Goal: Task Accomplishment & Management: Manage account settings

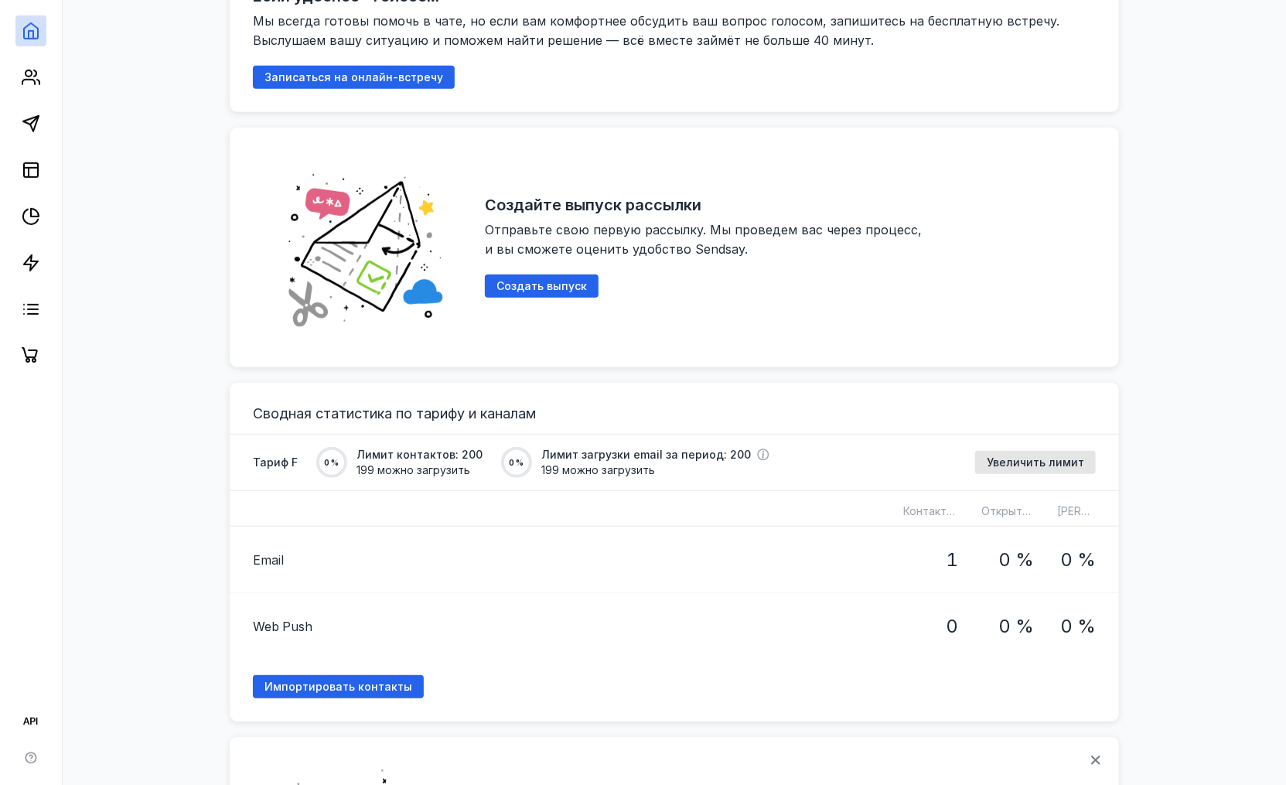
scroll to position [515, 0]
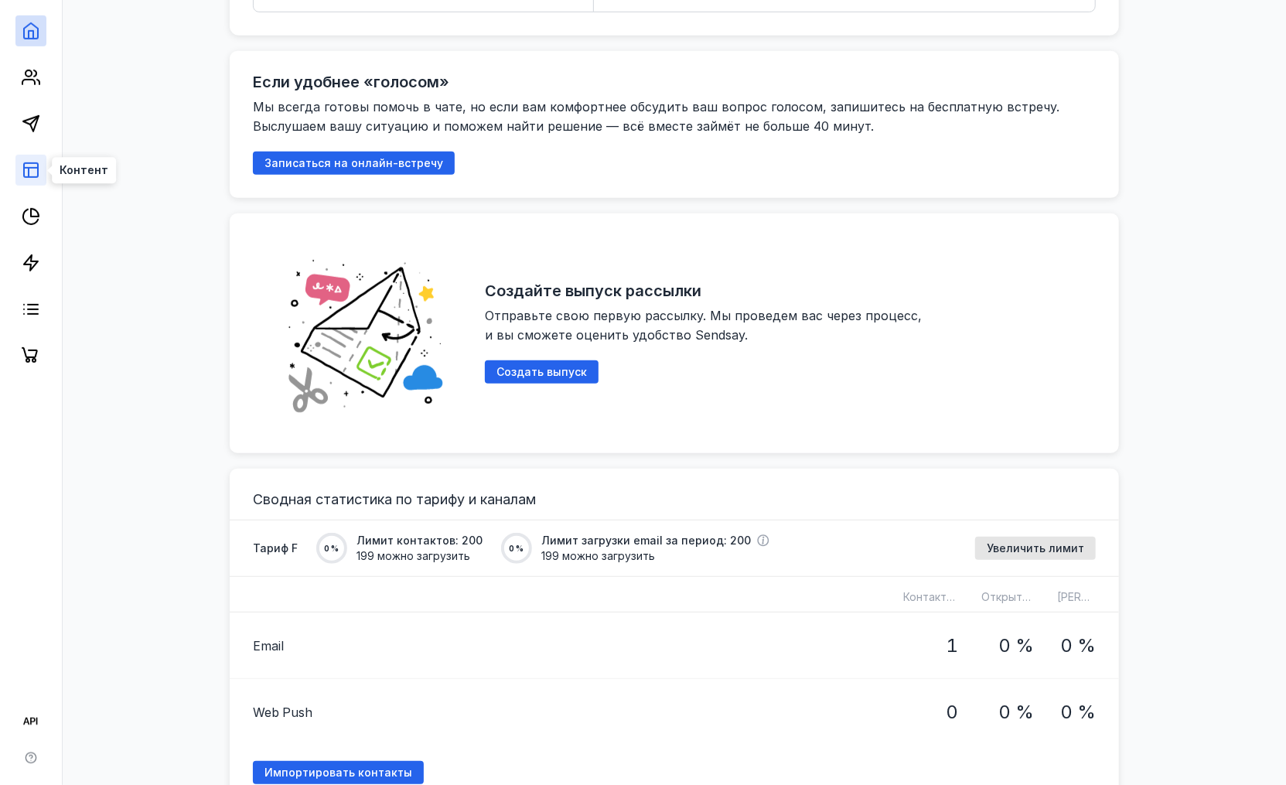
click at [39, 179] on icon at bounding box center [31, 170] width 19 height 19
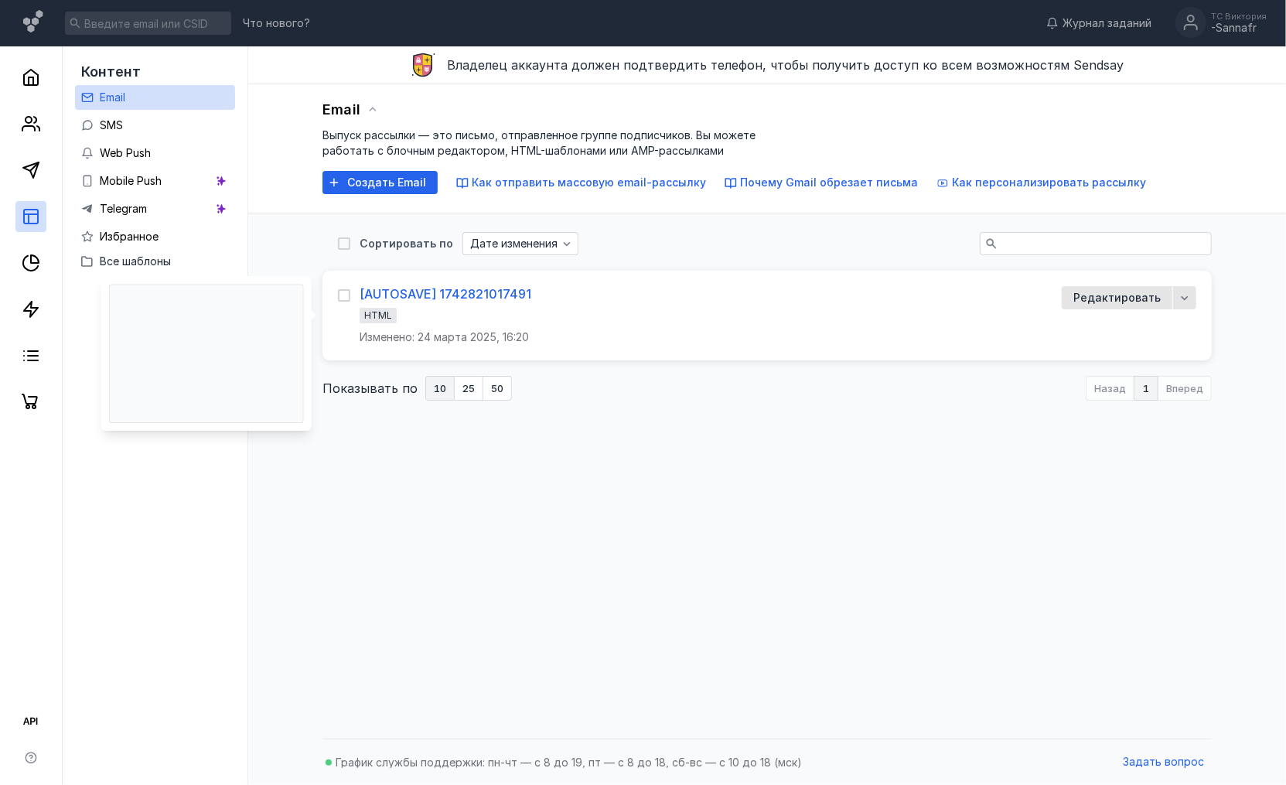
click at [468, 295] on div "[AUTOSAVE] 1742821017491" at bounding box center [446, 293] width 172 height 15
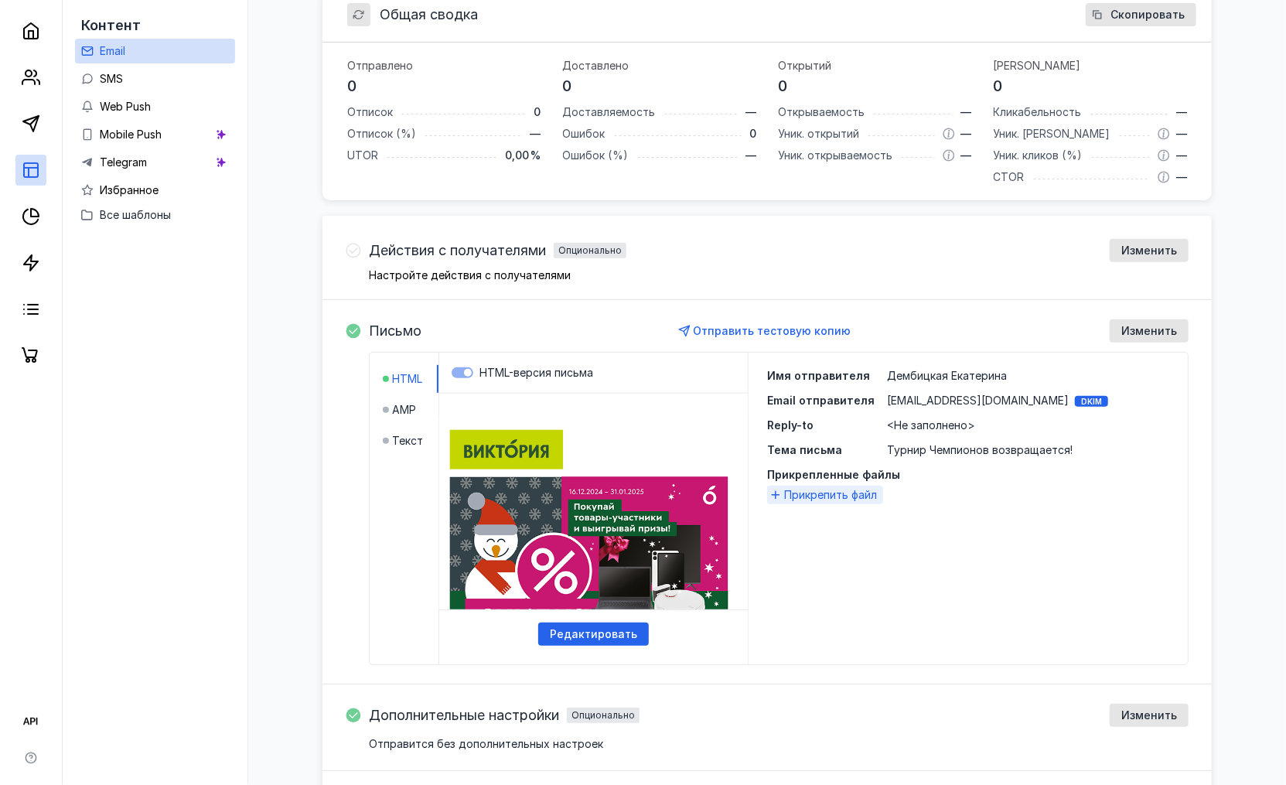
scroll to position [343, 0]
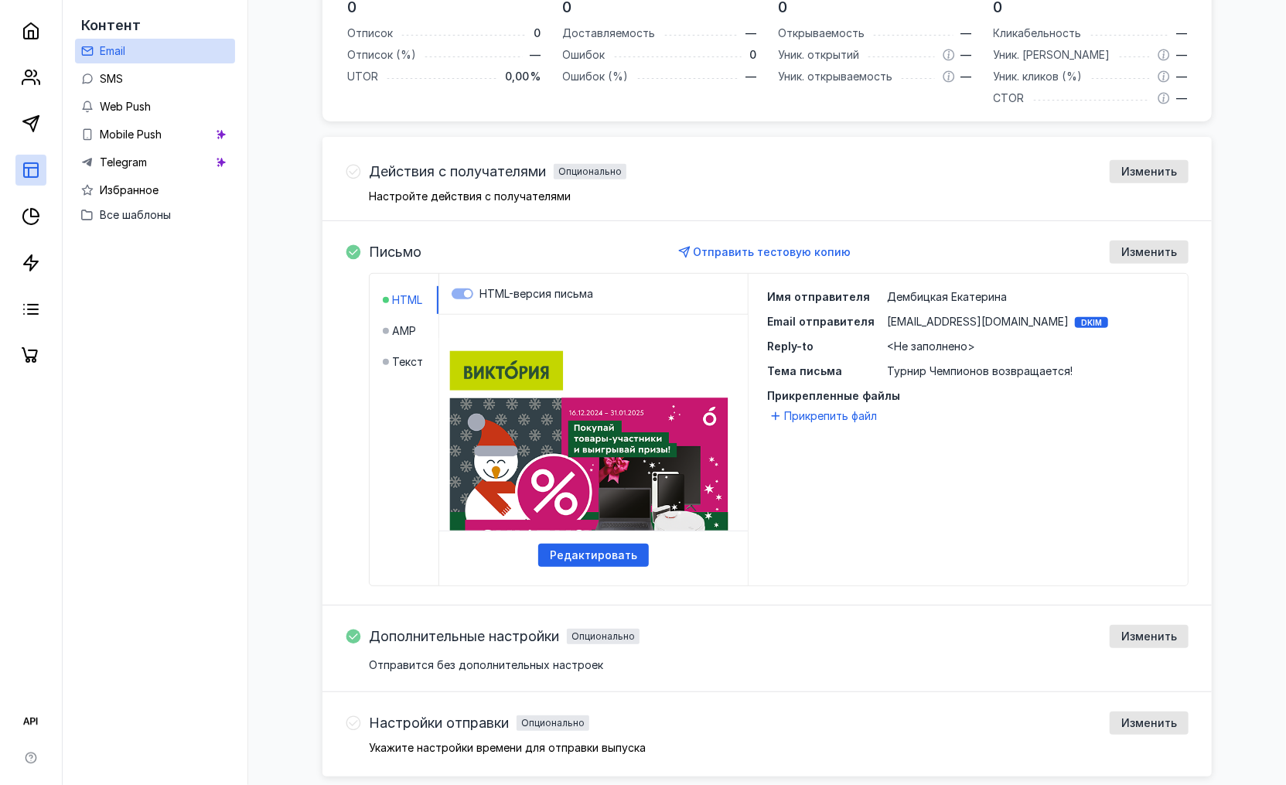
click at [576, 315] on html "Если Вы не видите данное письмо, перейдите по ссылке чтобы просмотреть письмо в…" at bounding box center [593, 314] width 316 height 1
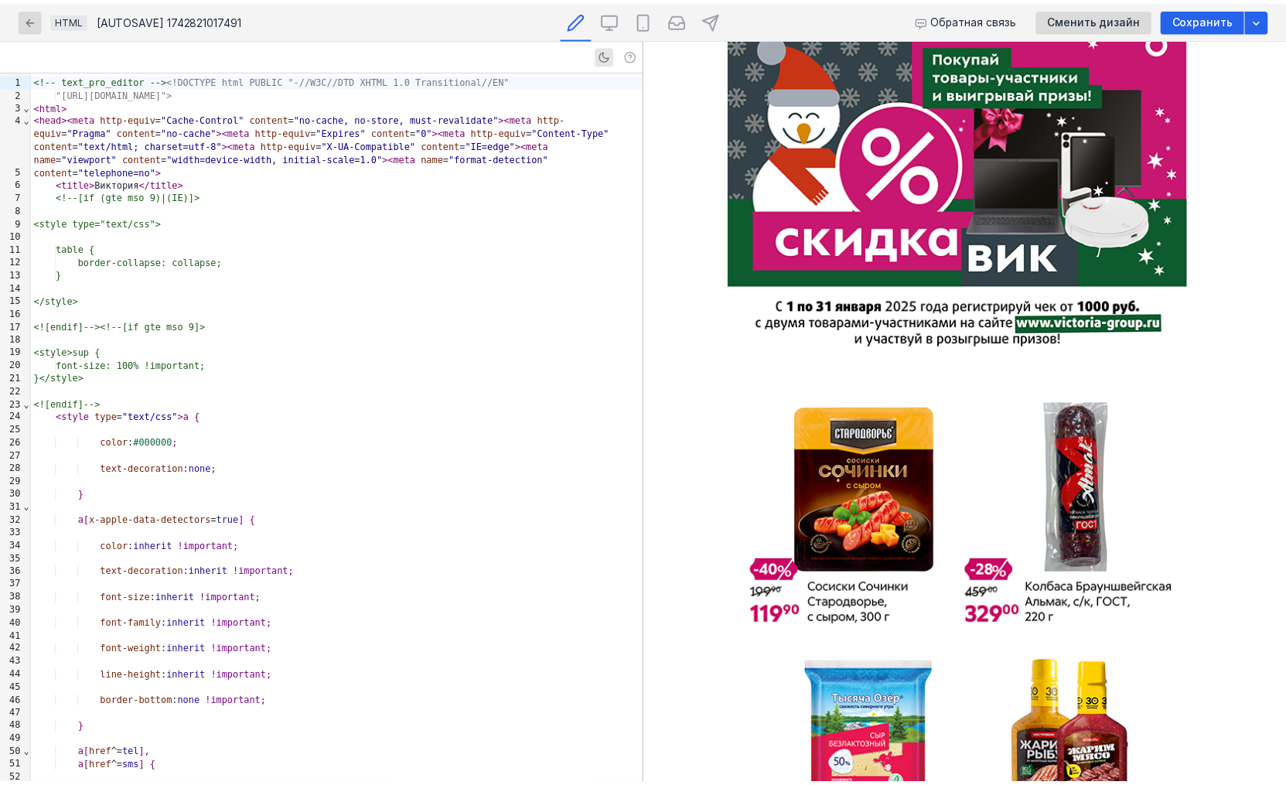
scroll to position [138, 0]
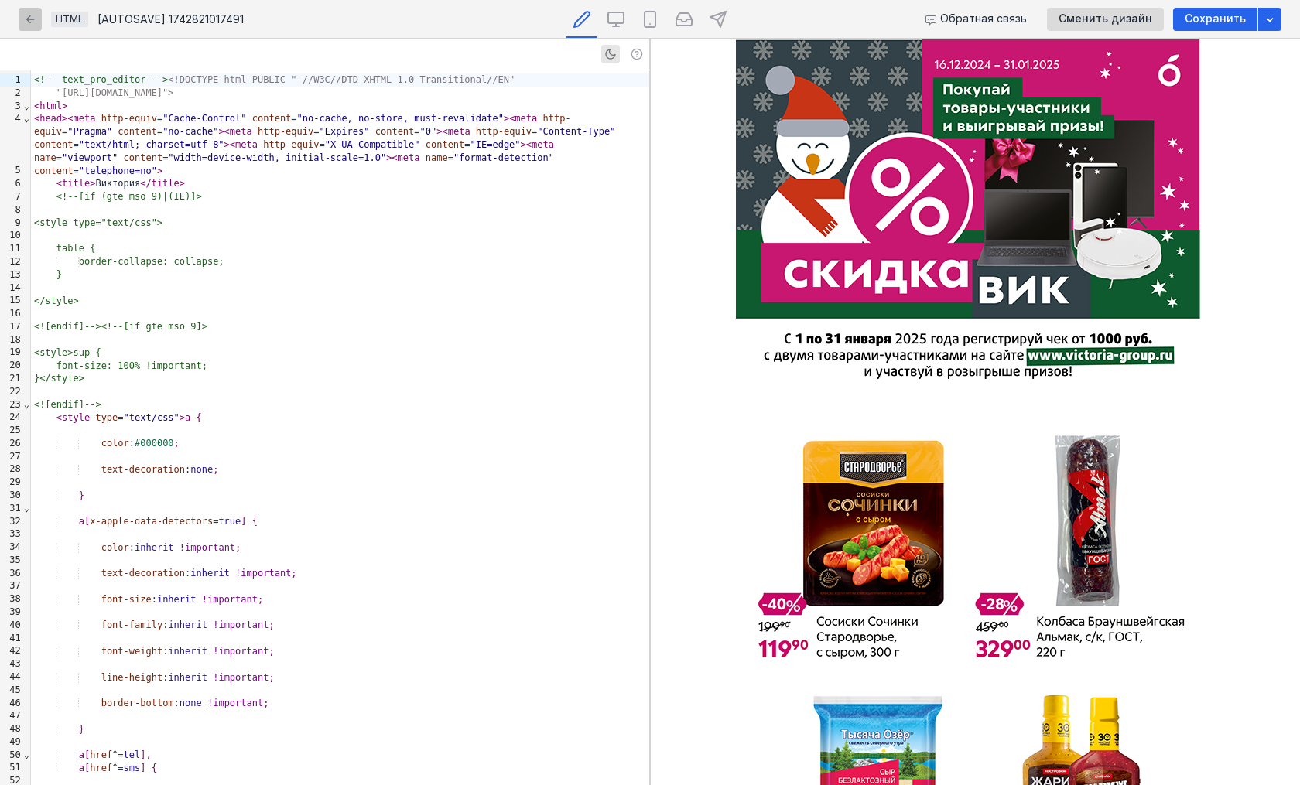
click at [26, 19] on icon "button" at bounding box center [30, 19] width 12 height 12
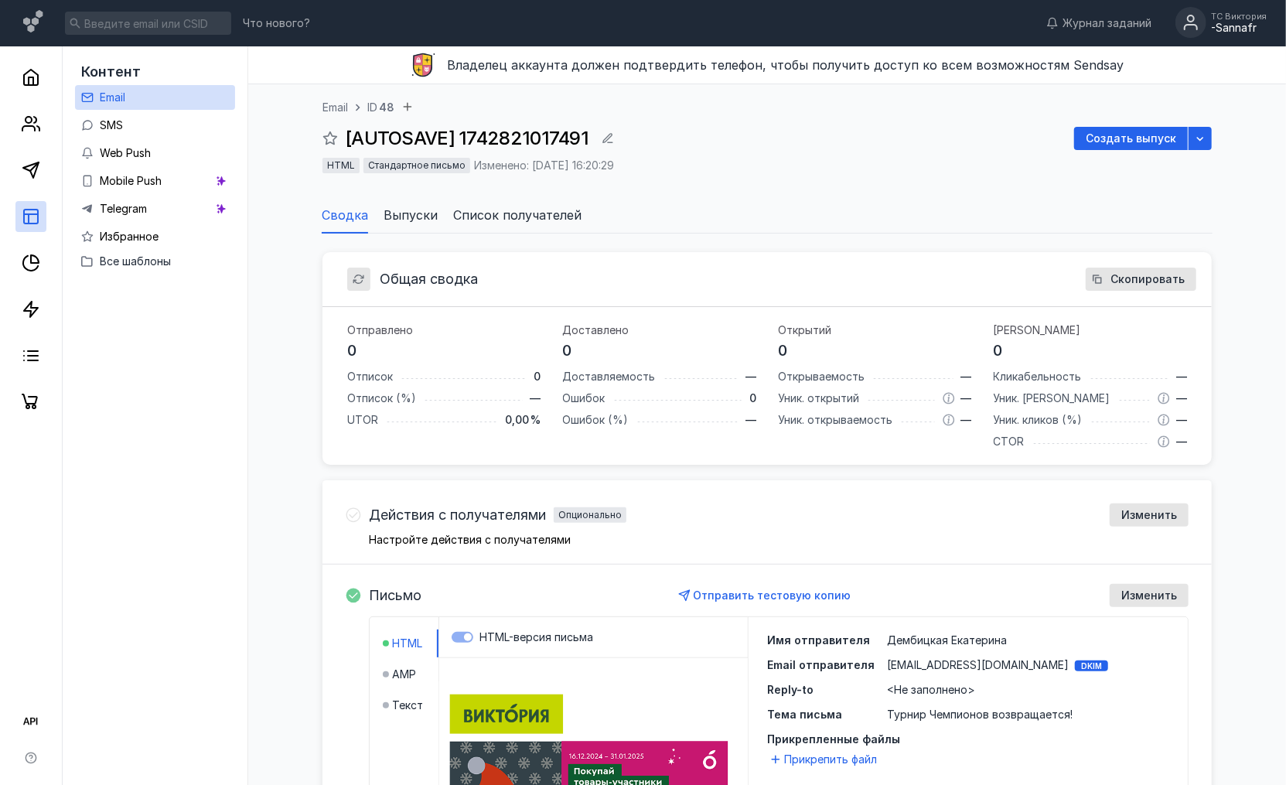
click at [1245, 27] on div "-Sannafr" at bounding box center [1239, 28] width 56 height 13
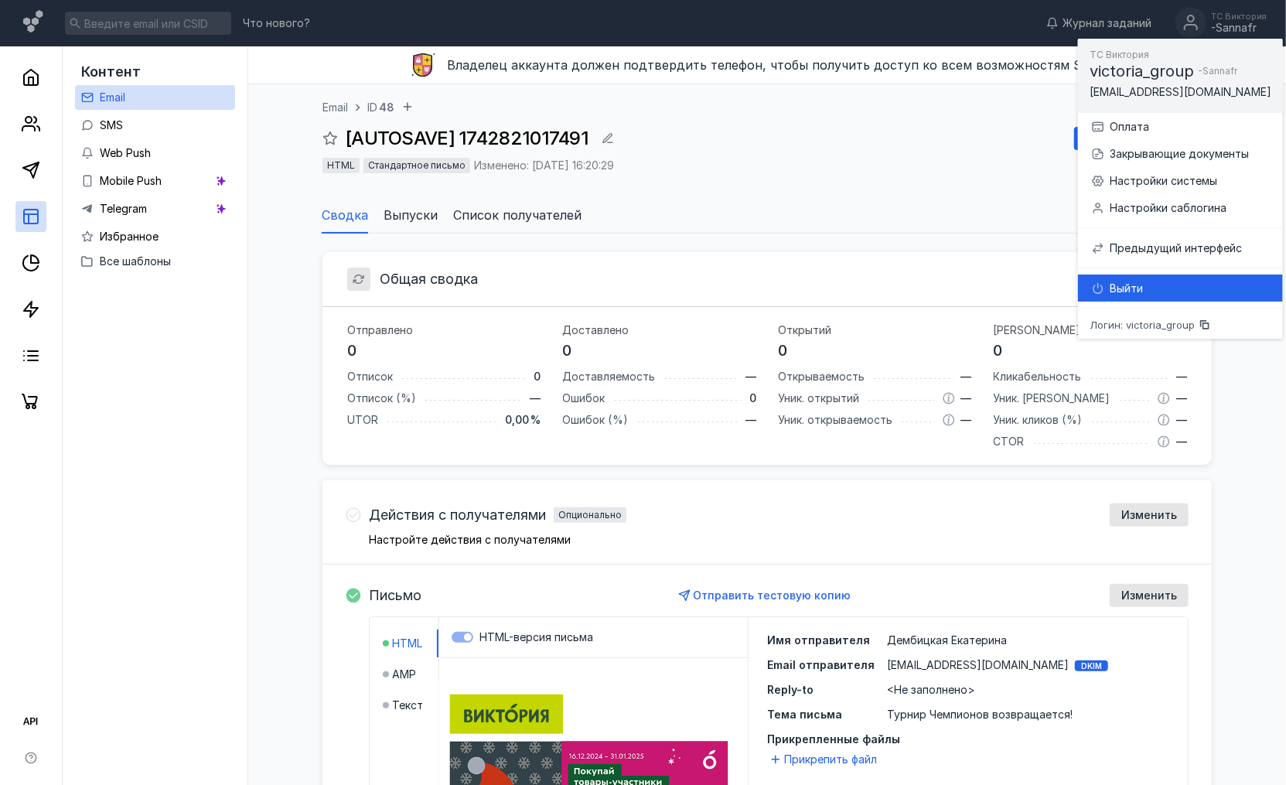
click at [1236, 292] on div "Выйти" at bounding box center [1190, 288] width 161 height 15
